Goal: Information Seeking & Learning: Learn about a topic

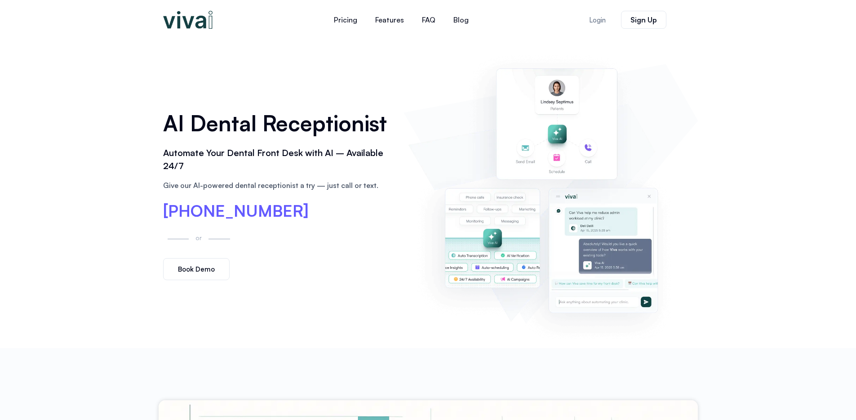
click at [194, 14] on img at bounding box center [187, 20] width 49 height 18
click at [354, 14] on link "Pricing" at bounding box center [345, 20] width 41 height 22
click at [403, 199] on div "AI Dental Receptionist Automate Your Dental Front Desk with AI – Available 24/7…" at bounding box center [428, 194] width 539 height 308
click at [194, 21] on img at bounding box center [187, 20] width 49 height 18
click at [352, 23] on link "Pricing" at bounding box center [345, 20] width 41 height 22
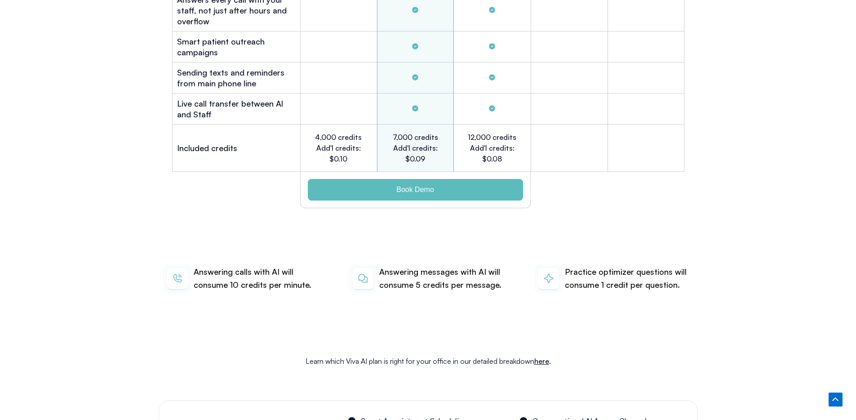
scroll to position [2899, 0]
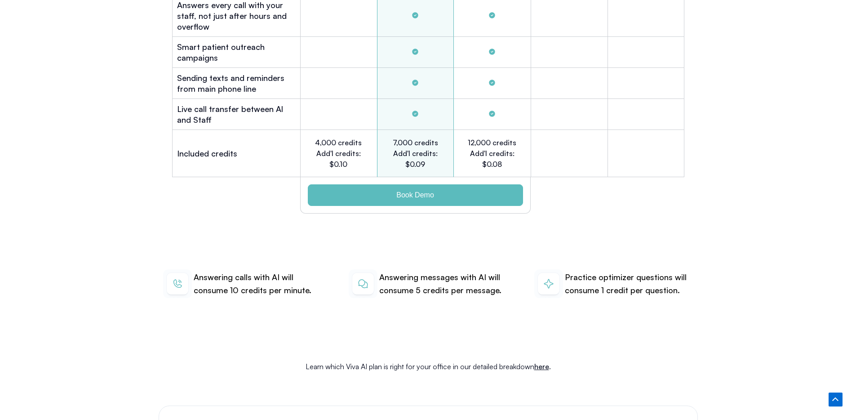
click at [396, 137] on h2 "7,000 credits Add'l credits: $0.09" at bounding box center [415, 153] width 49 height 32
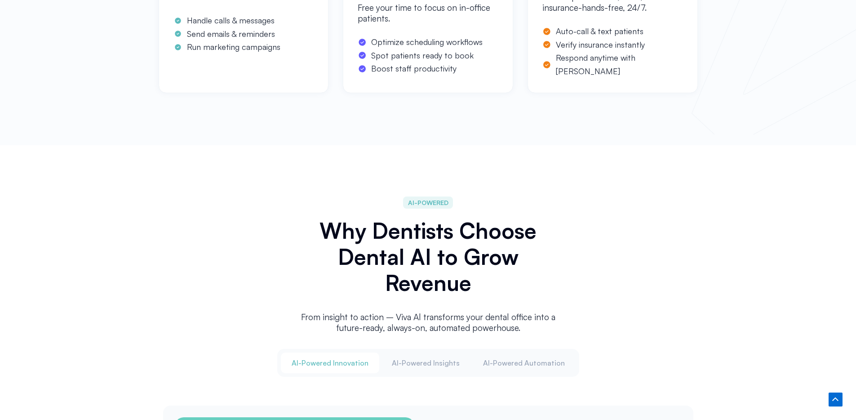
scroll to position [1166, 0]
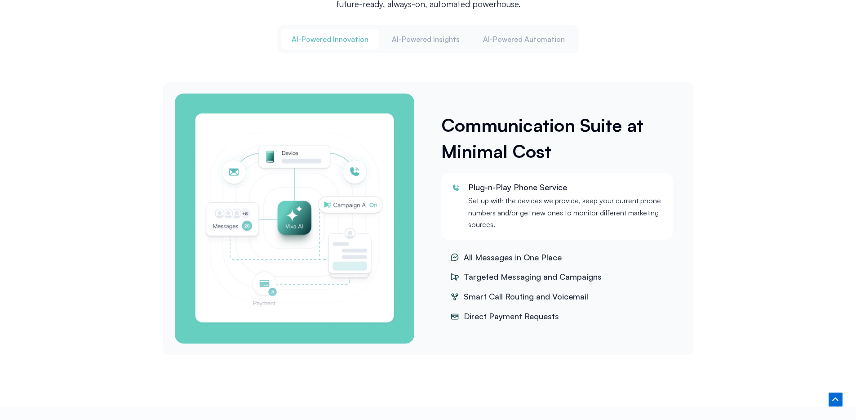
click at [529, 255] on span "All Messages in One Place" at bounding box center [512, 257] width 100 height 13
